Goal: Transaction & Acquisition: Purchase product/service

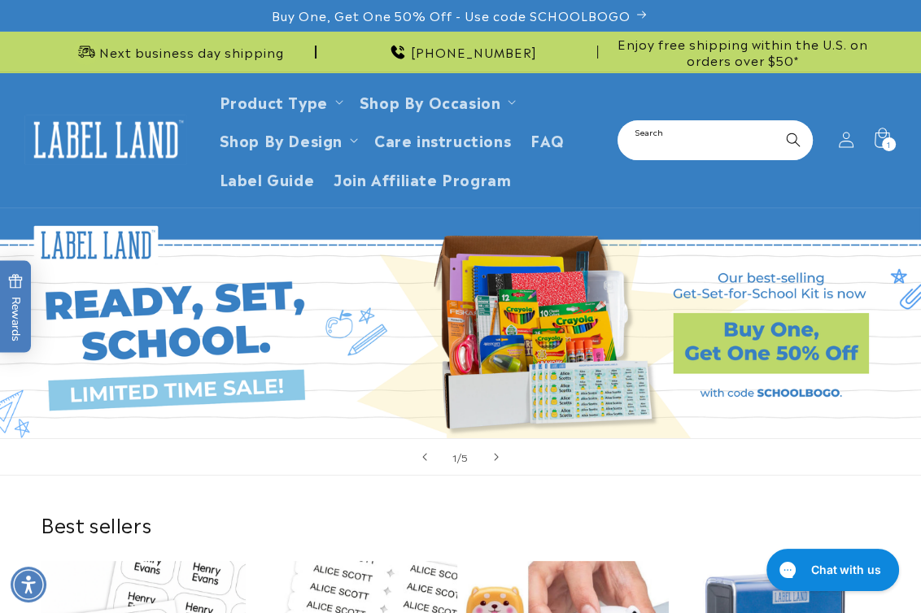
click at [683, 127] on input "Search" at bounding box center [715, 140] width 192 height 37
type input "*******"
click at [775, 122] on button "Search" at bounding box center [793, 140] width 36 height 36
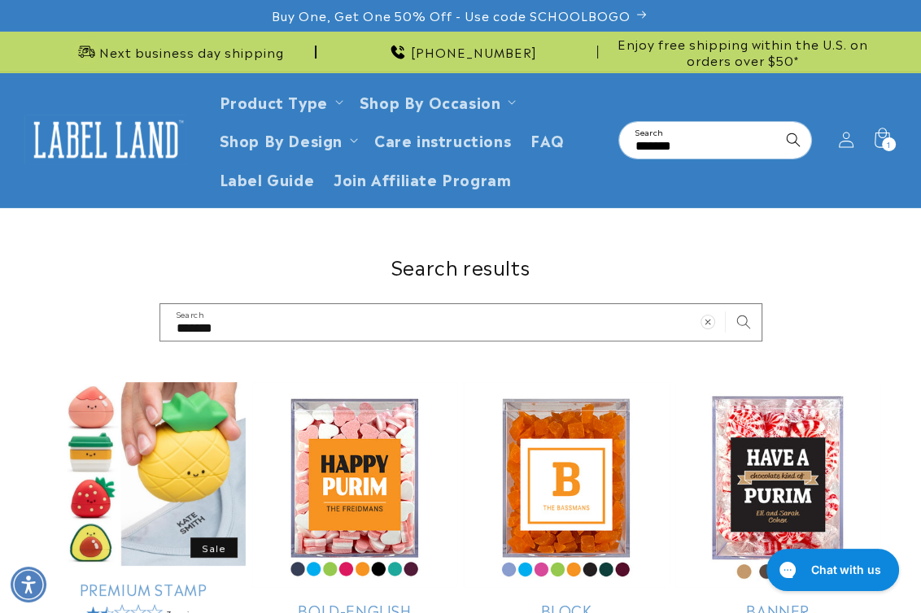
scroll to position [369, 0]
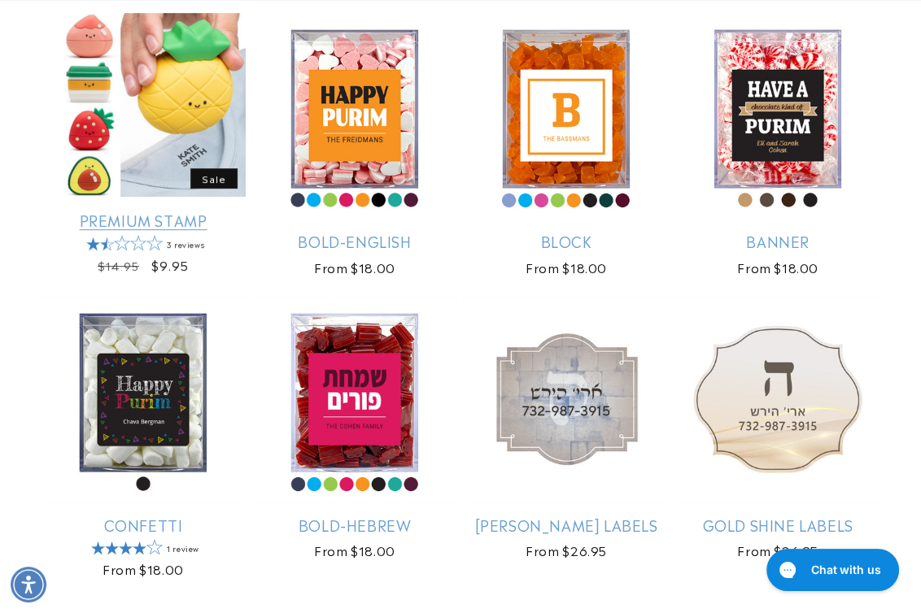
click at [154, 211] on link "Premium Stamp" at bounding box center [143, 220] width 205 height 19
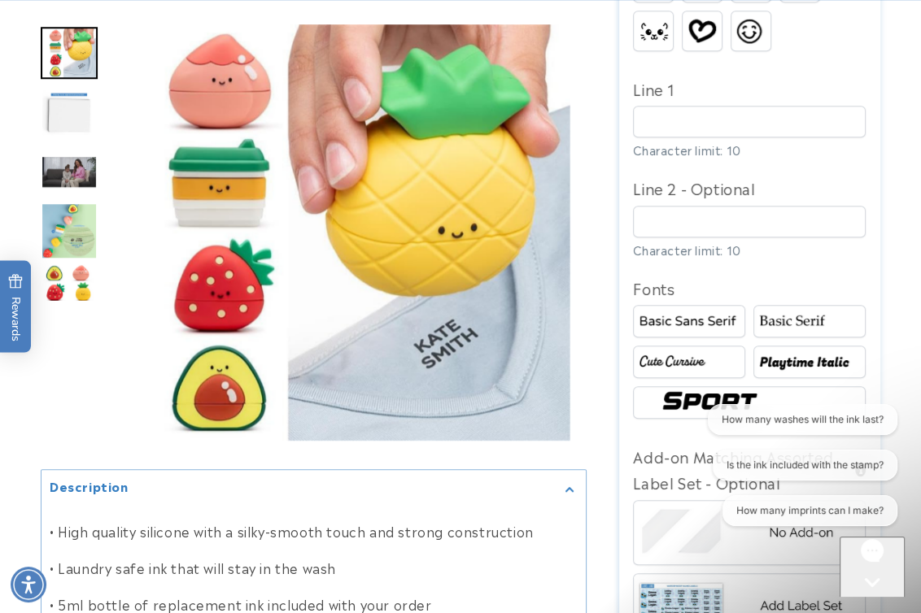
scroll to position [1183, 0]
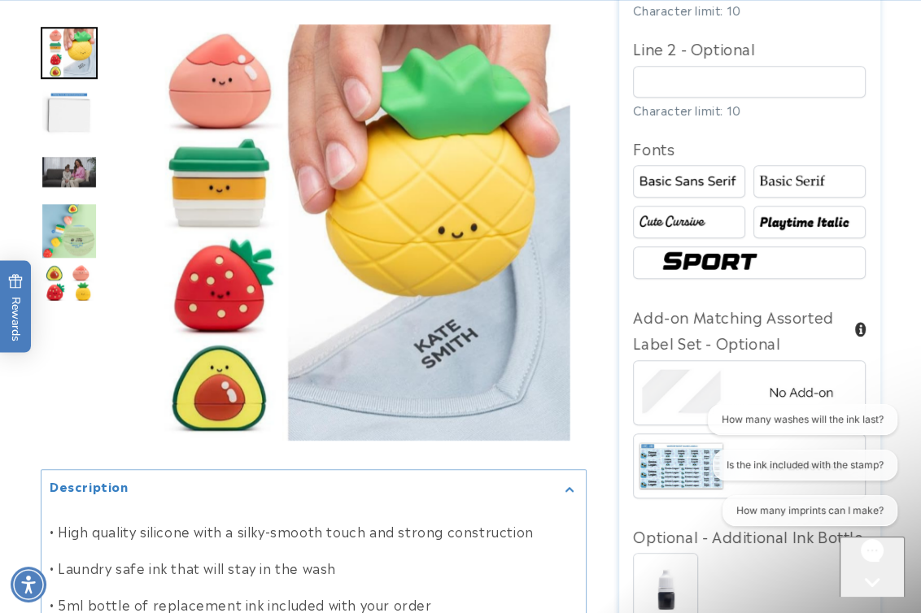
click at [617, 560] on div "Premium Stamp Premium Stamp 3 Reviews Estimated Delivery: [DATE] - [DATE] The f…" at bounding box center [733, 39] width 294 height 1968
click at [899, 331] on div at bounding box center [460, 39] width 921 height 1968
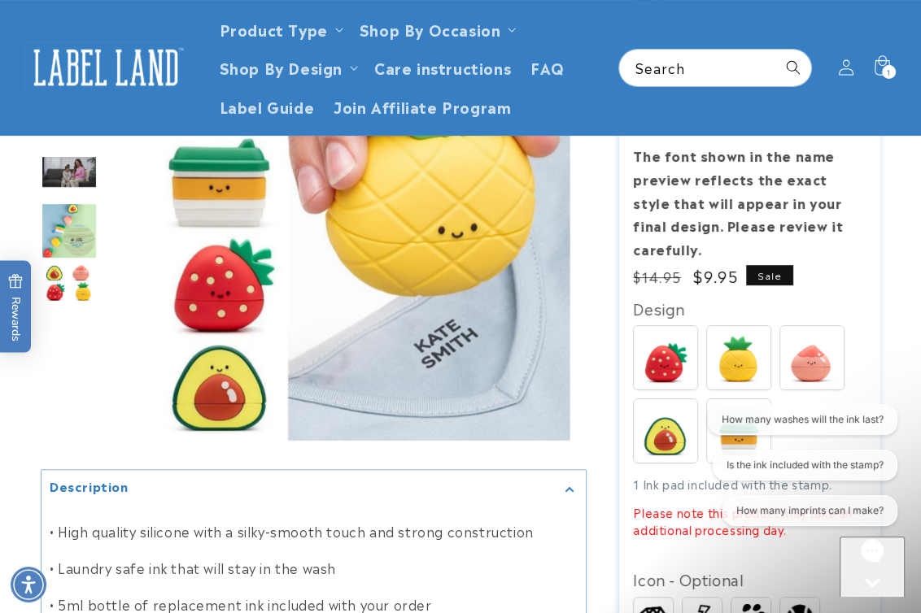
scroll to position [221, 0]
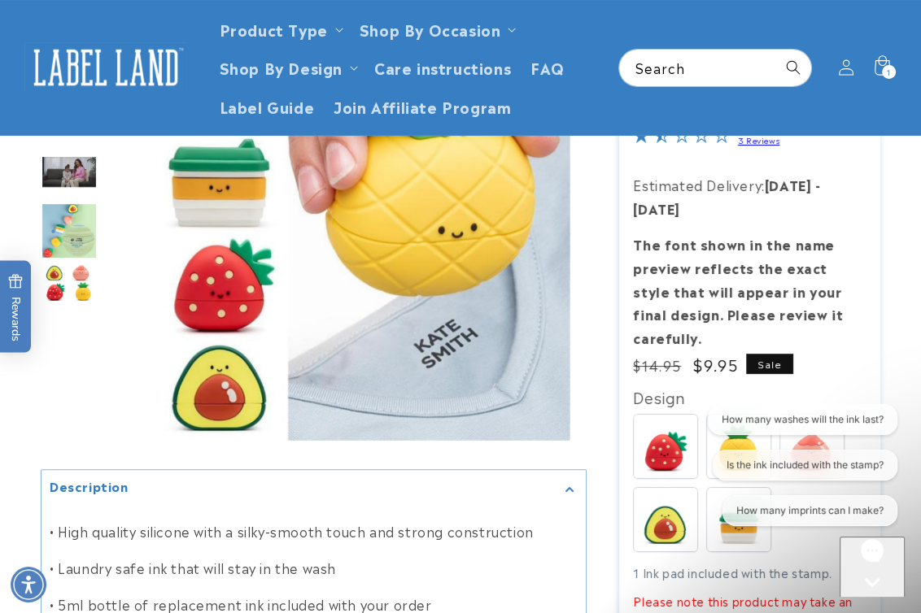
click at [106, 74] on img at bounding box center [105, 67] width 163 height 50
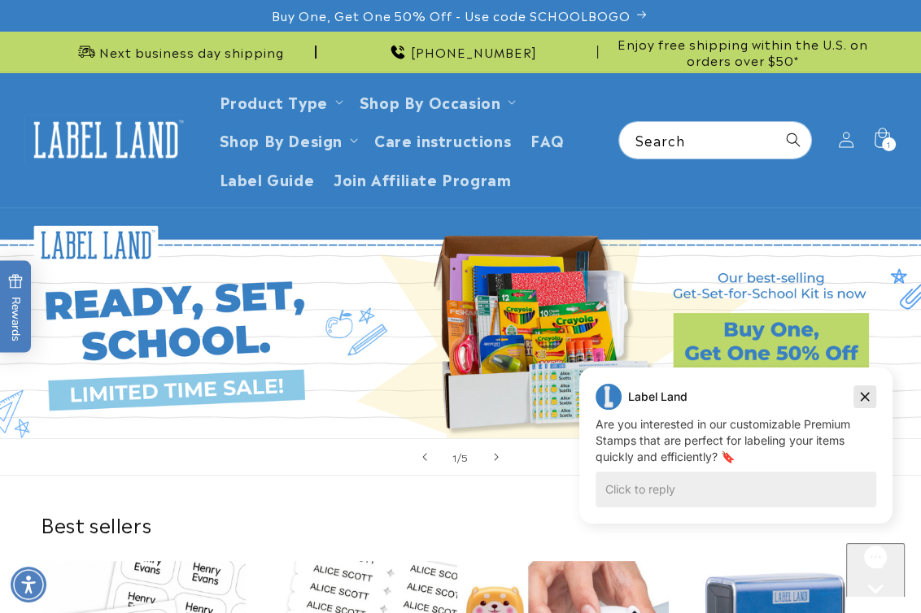
click at [867, 399] on icon "Dismiss campaign" at bounding box center [864, 397] width 16 height 20
